Goal: Navigation & Orientation: Find specific page/section

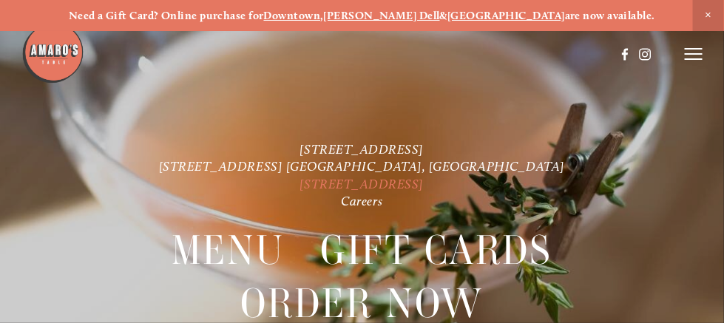
click at [337, 180] on link "[STREET_ADDRESS]" at bounding box center [362, 184] width 124 height 16
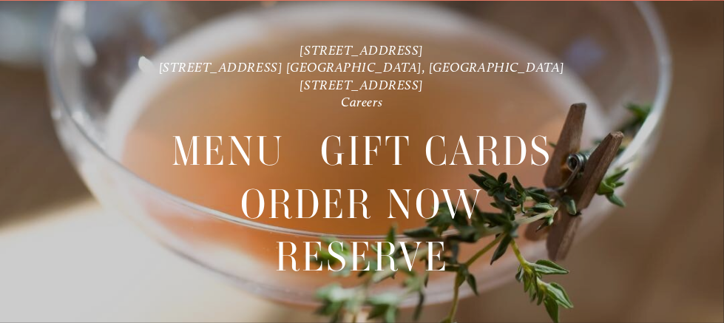
scroll to position [75, 0]
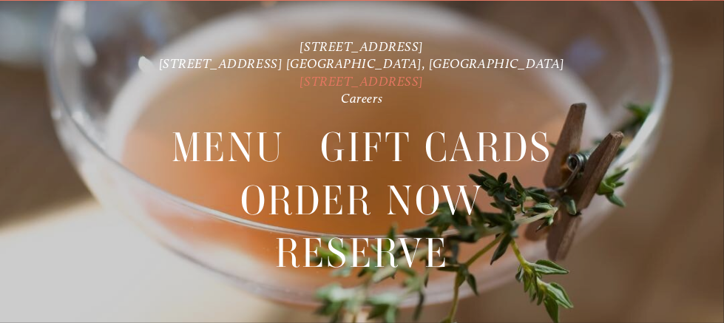
click at [413, 78] on link "[STREET_ADDRESS]" at bounding box center [362, 81] width 124 height 16
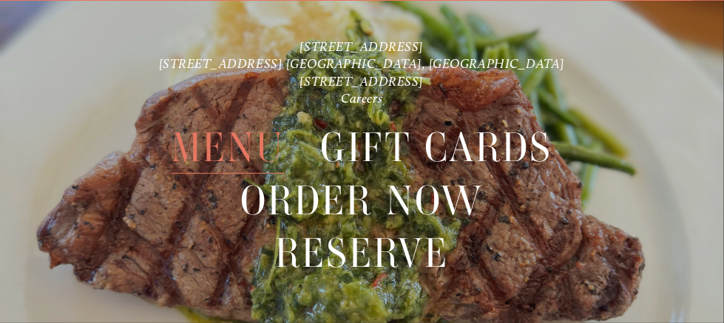
click at [232, 147] on span "Menu" at bounding box center [228, 147] width 113 height 52
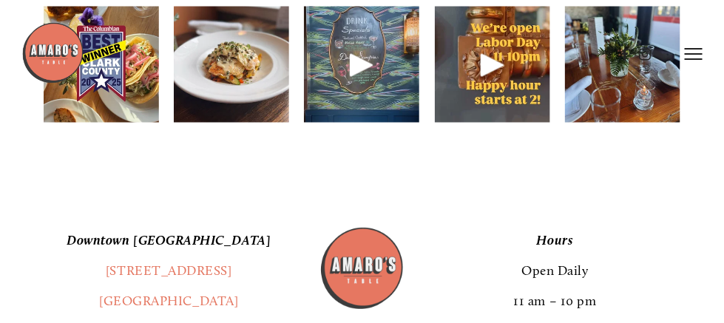
scroll to position [1996, 0]
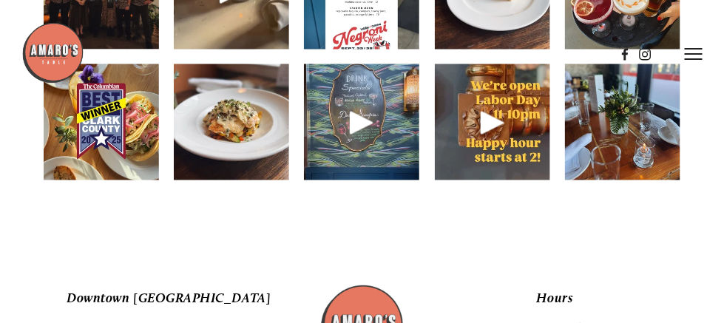
click at [694, 52] on icon at bounding box center [694, 53] width 18 height 13
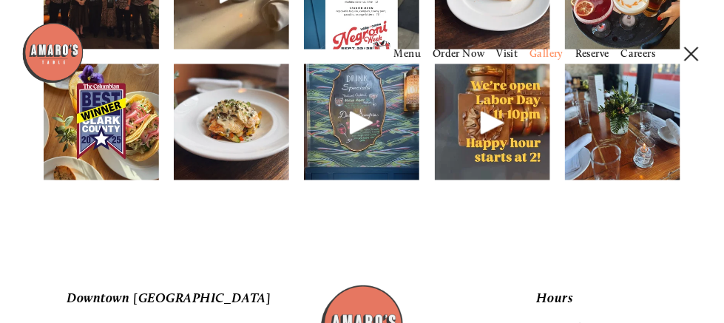
click at [544, 58] on span "Gallery" at bounding box center [546, 53] width 34 height 13
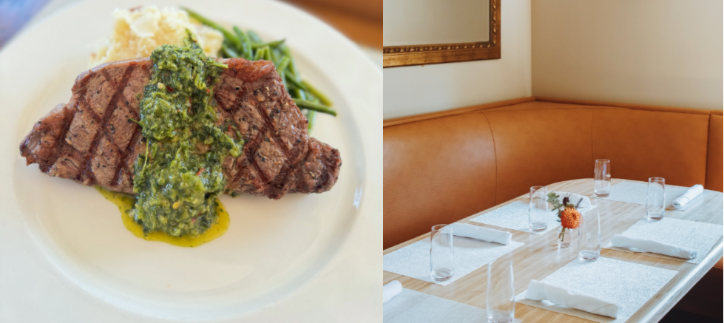
scroll to position [9687, 0]
